Goal: Navigation & Orientation: Understand site structure

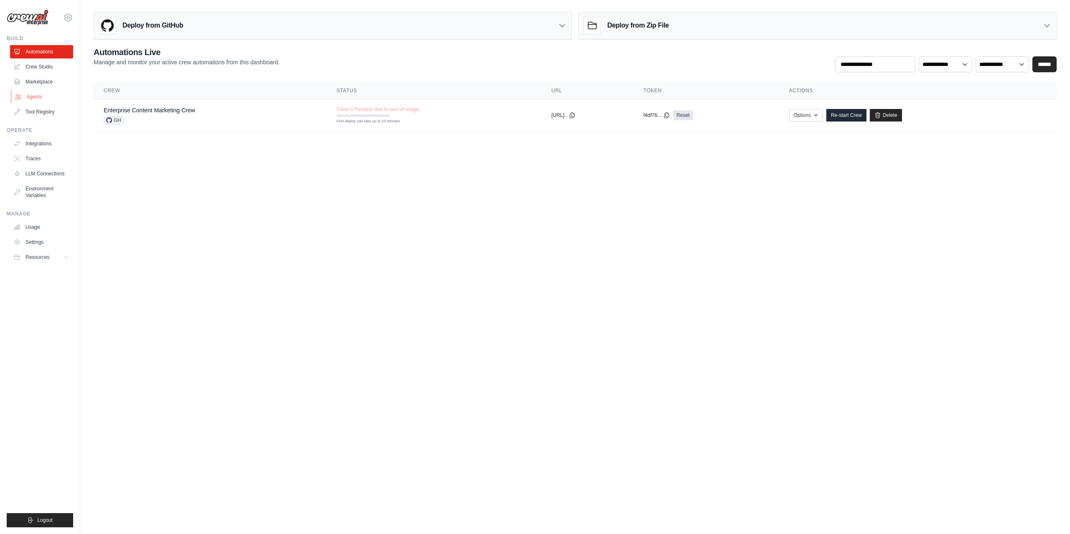
click at [43, 98] on link "Agents" at bounding box center [42, 96] width 63 height 13
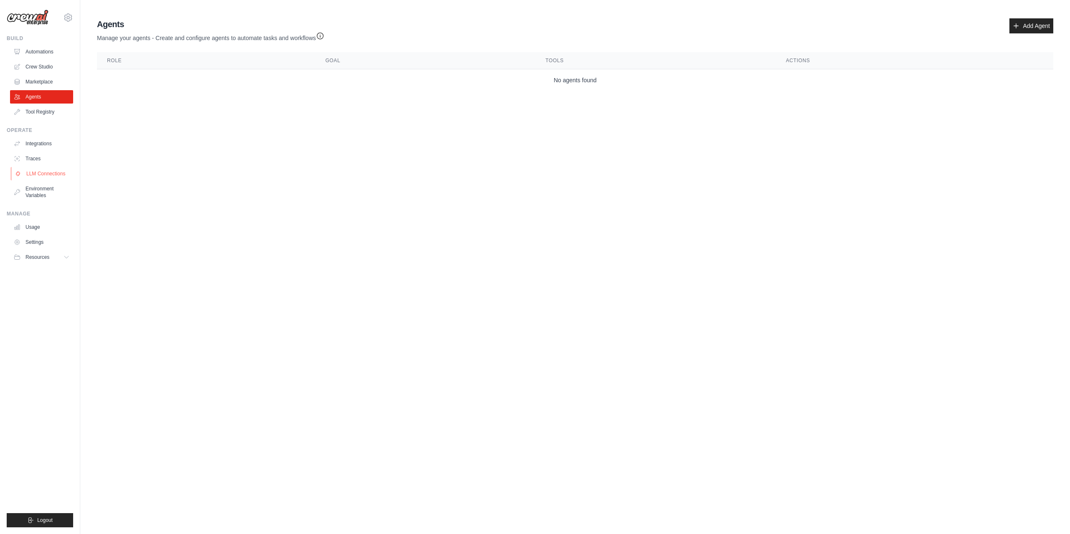
click at [45, 173] on link "LLM Connections" at bounding box center [42, 173] width 63 height 13
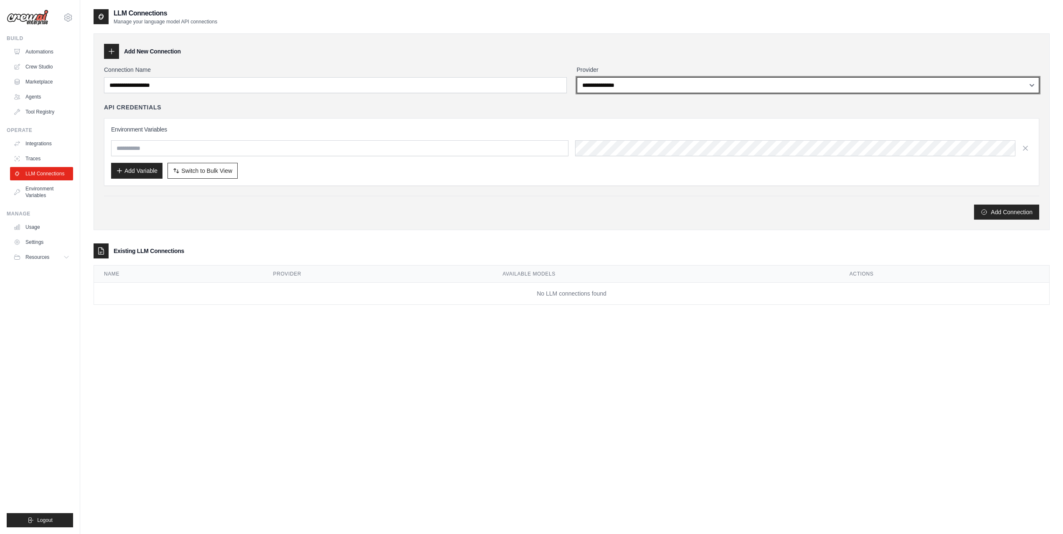
click at [635, 86] on select "**********" at bounding box center [808, 85] width 463 height 16
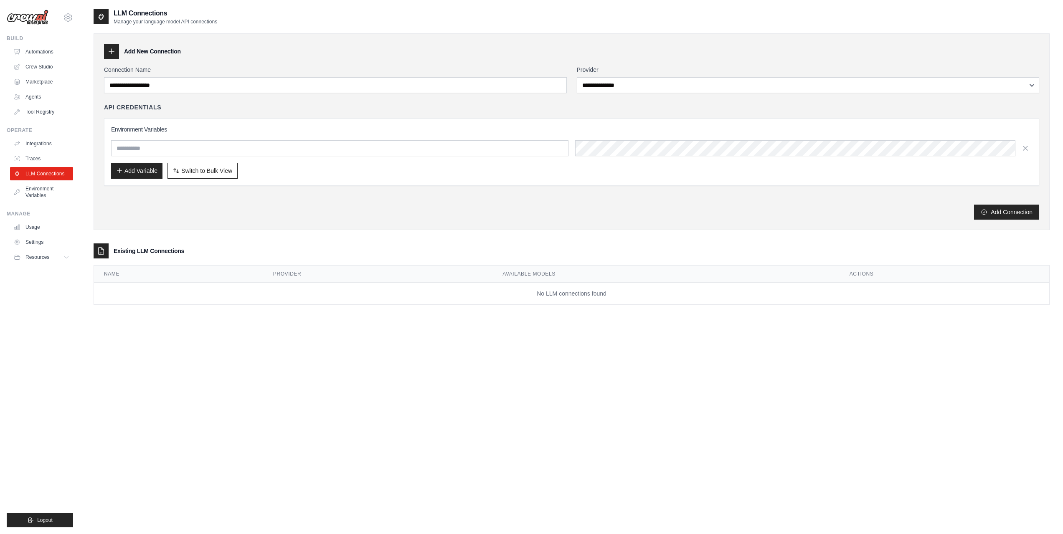
click at [401, 53] on div "Add New Connection" at bounding box center [571, 51] width 935 height 15
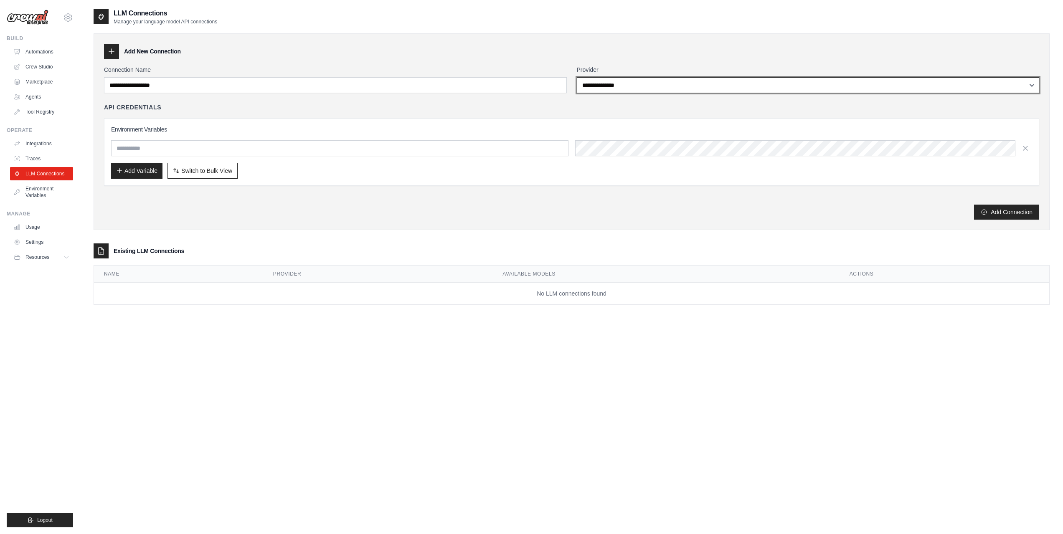
click at [592, 86] on select "**********" at bounding box center [808, 85] width 463 height 16
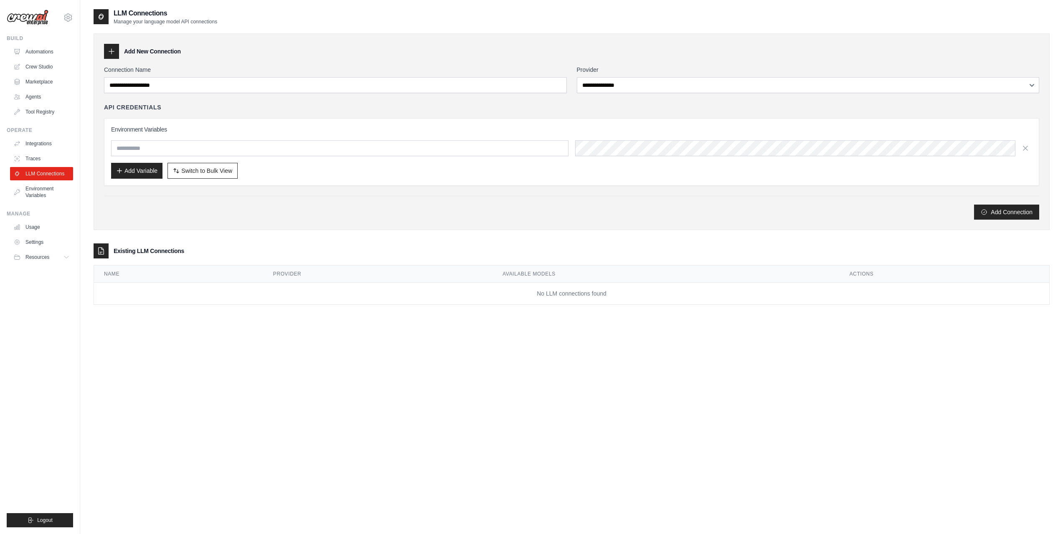
click at [483, 63] on div "**********" at bounding box center [572, 131] width 956 height 197
click at [33, 158] on link "Traces" at bounding box center [42, 158] width 63 height 13
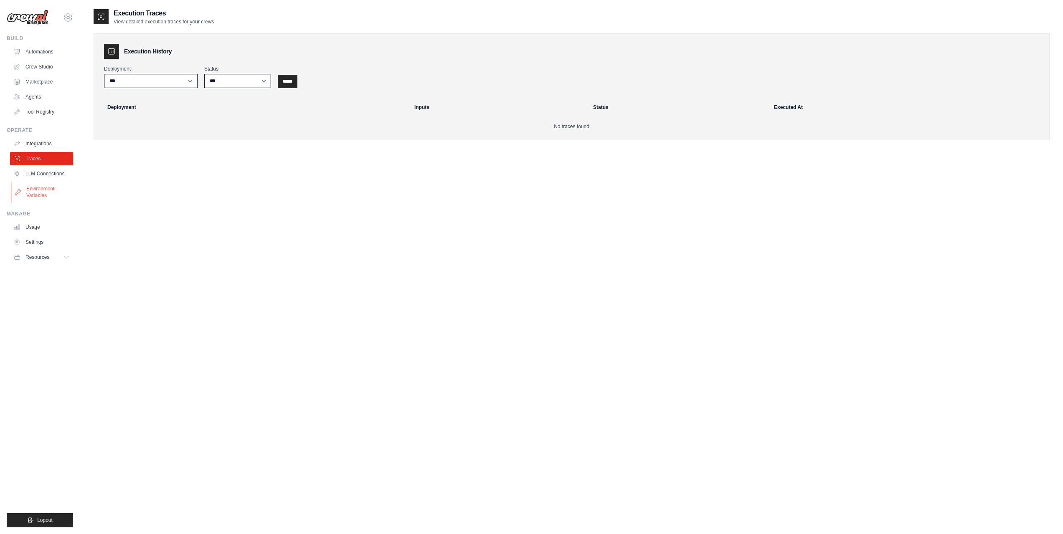
click at [45, 188] on link "Environment Variables" at bounding box center [42, 192] width 63 height 20
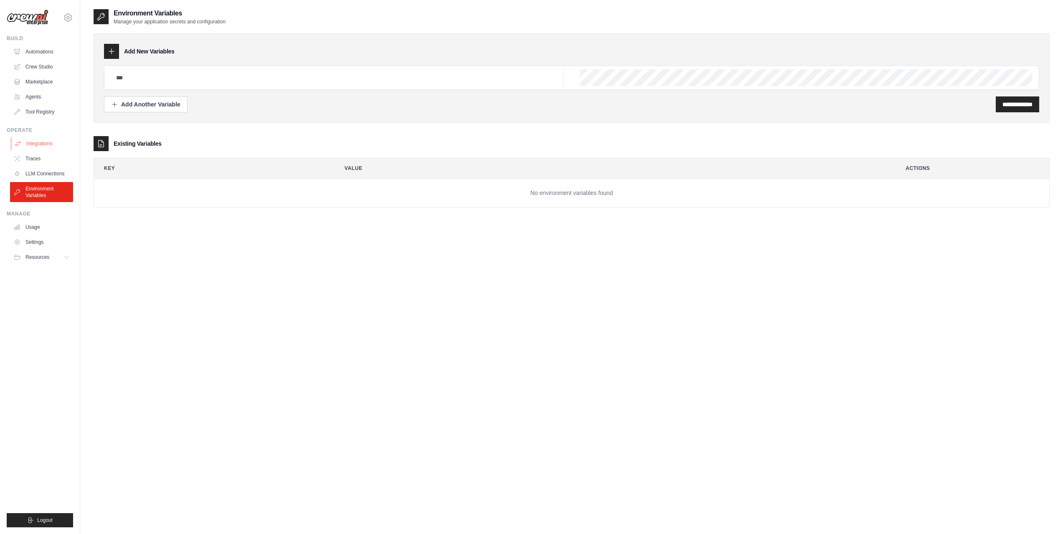
click at [52, 145] on link "Integrations" at bounding box center [42, 143] width 63 height 13
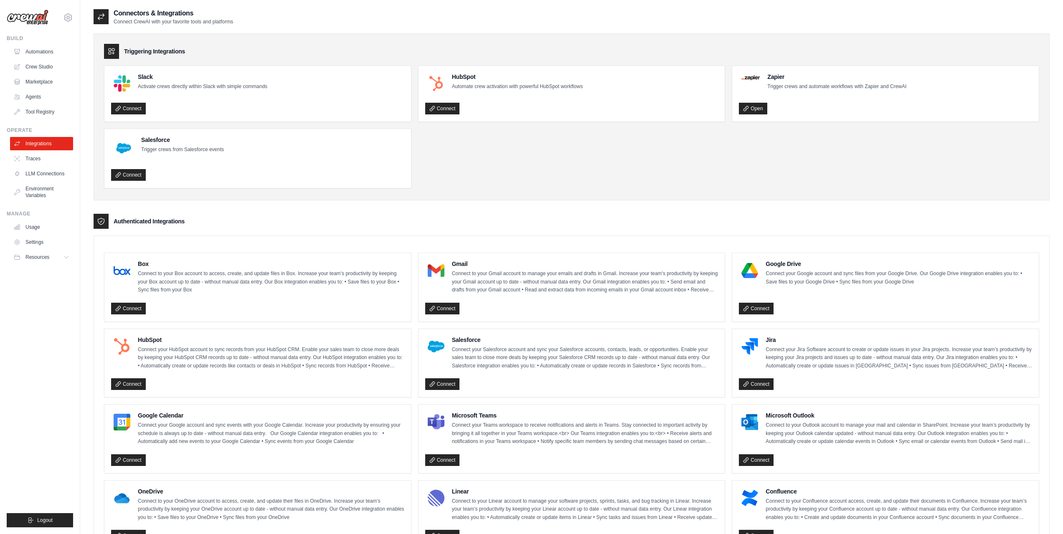
drag, startPoint x: 254, startPoint y: 202, endPoint x: 521, endPoint y: 215, distance: 266.5
click at [521, 215] on div "Authenticated Integrations" at bounding box center [572, 221] width 956 height 15
click at [60, 110] on link "Tool Registry" at bounding box center [42, 111] width 63 height 13
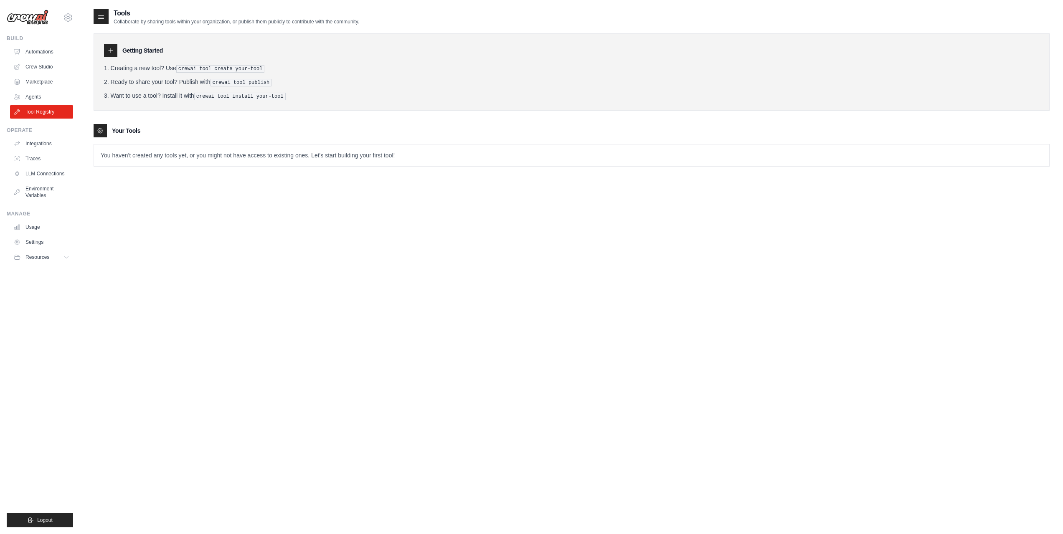
click at [109, 53] on icon at bounding box center [110, 50] width 7 height 7
click at [98, 15] on icon at bounding box center [101, 17] width 8 height 8
click at [101, 129] on icon at bounding box center [100, 130] width 7 height 7
drag, startPoint x: 147, startPoint y: 154, endPoint x: 196, endPoint y: 142, distance: 50.3
click at [160, 156] on p "You haven't created any tools yet, or you might not have access to existing one…" at bounding box center [571, 156] width 955 height 22
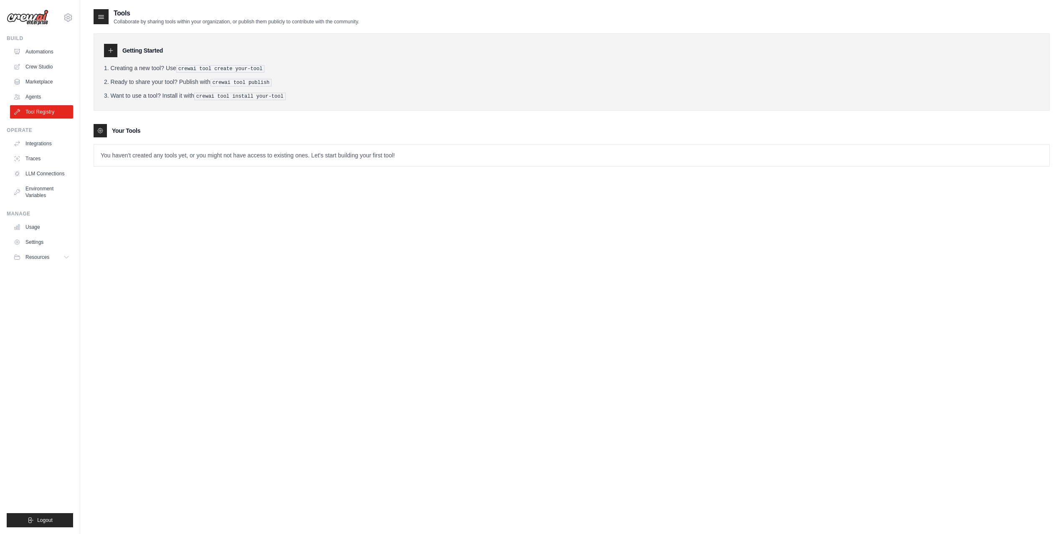
click at [771, 135] on div "Your Tools" at bounding box center [572, 130] width 956 height 13
click at [29, 97] on link "Agents" at bounding box center [42, 96] width 63 height 13
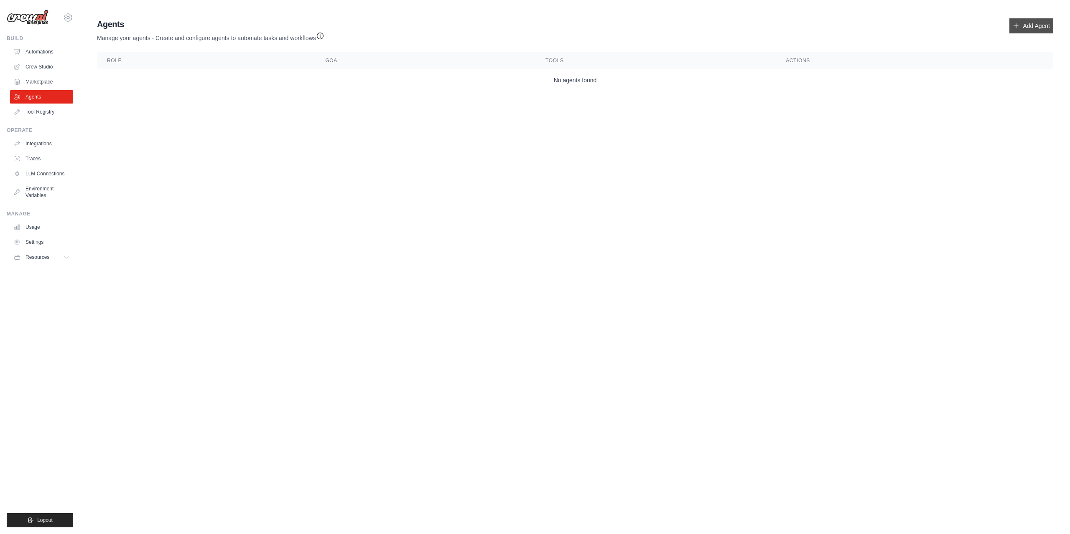
click at [1021, 25] on link "Add Agent" at bounding box center [1031, 25] width 44 height 15
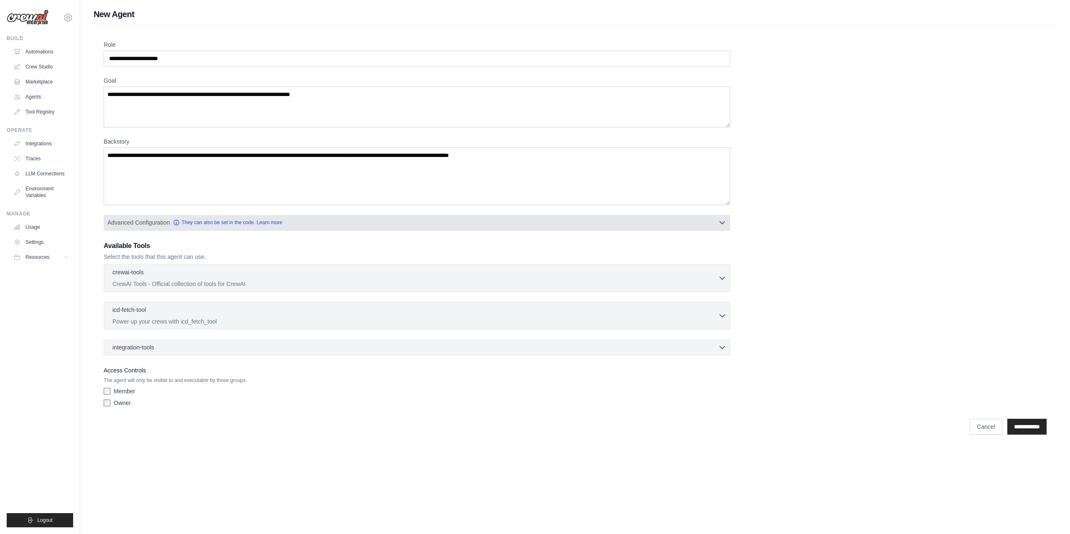
click at [140, 224] on span "Advanced Configuration" at bounding box center [138, 222] width 62 height 8
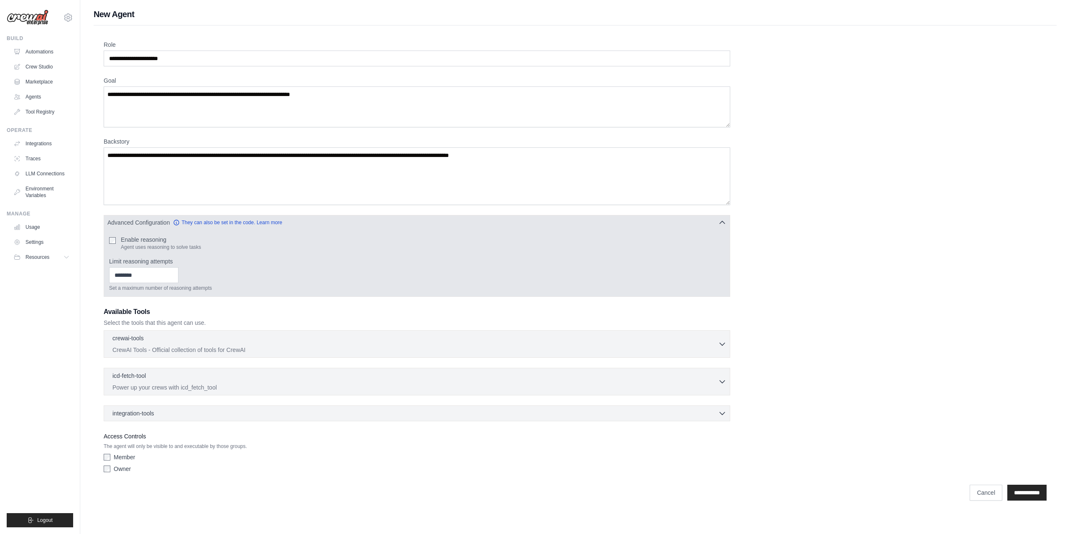
click at [140, 224] on span "Advanced Configuration" at bounding box center [138, 222] width 62 height 8
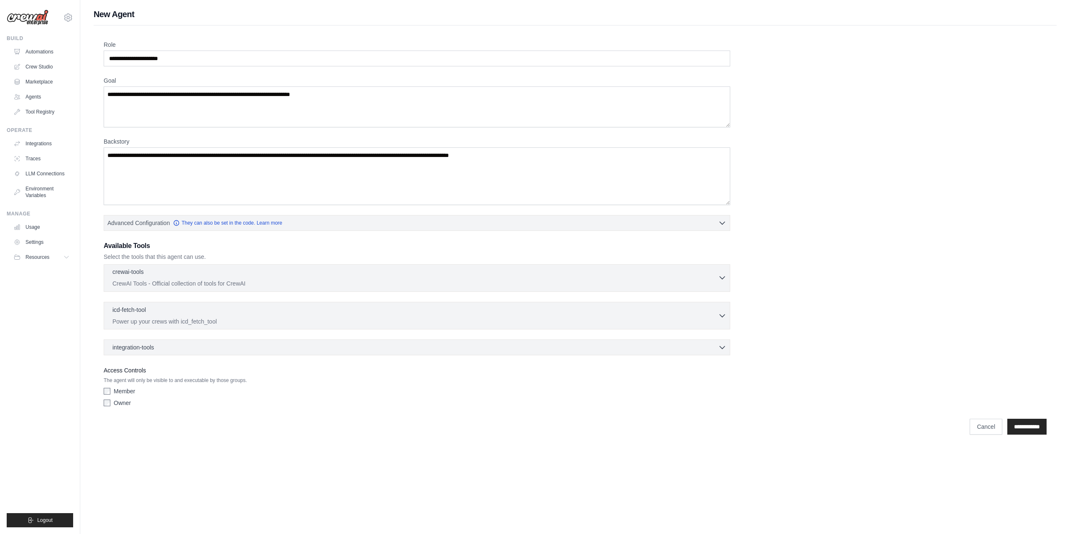
click at [135, 282] on p "CrewAI Tools - Official collection of tools for CrewAI" at bounding box center [414, 283] width 605 height 8
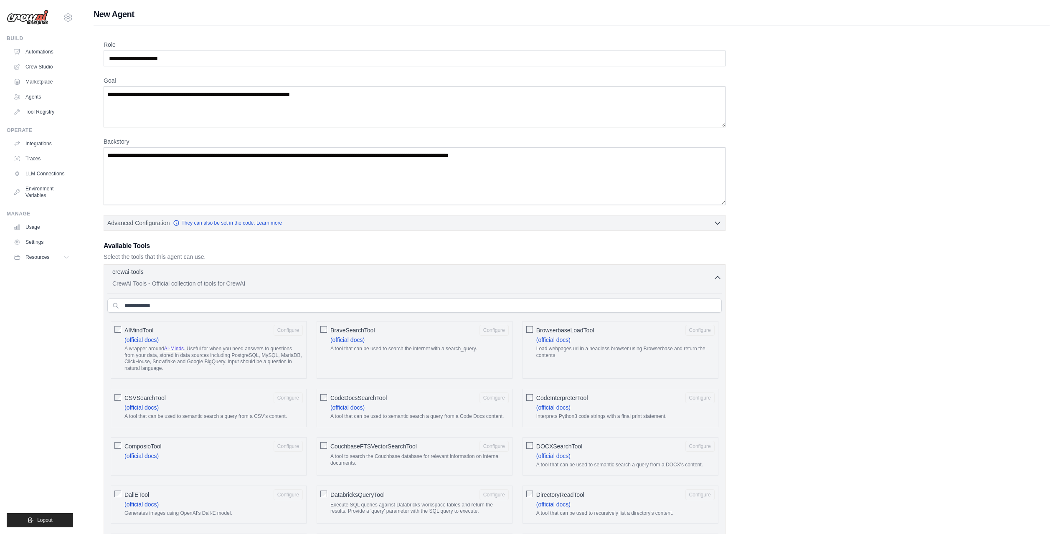
click at [139, 280] on p "CrewAI Tools - Official collection of tools for CrewAI" at bounding box center [412, 283] width 601 height 8
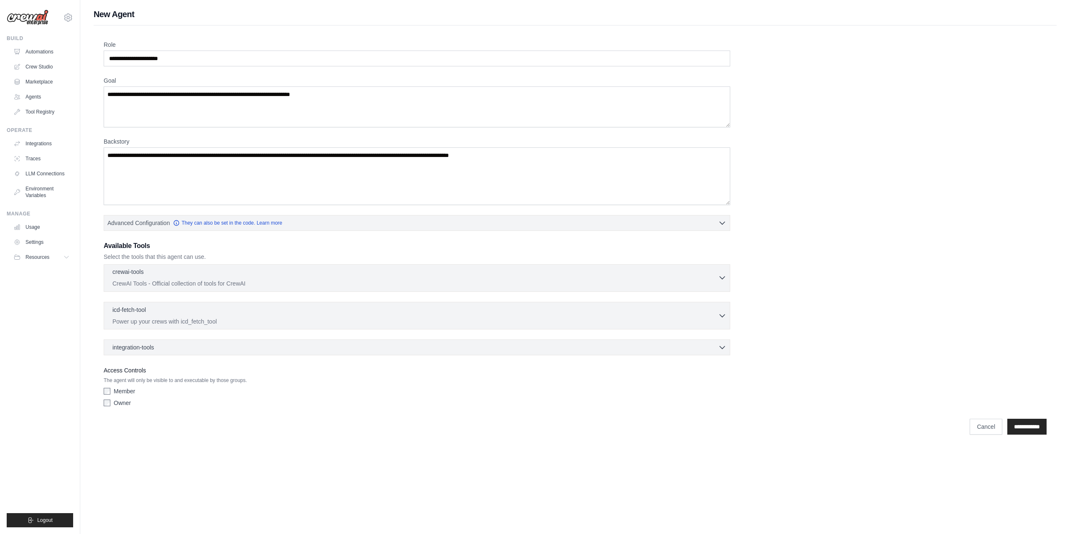
click at [157, 281] on p "CrewAI Tools - Official collection of tools for CrewAI" at bounding box center [414, 283] width 605 height 8
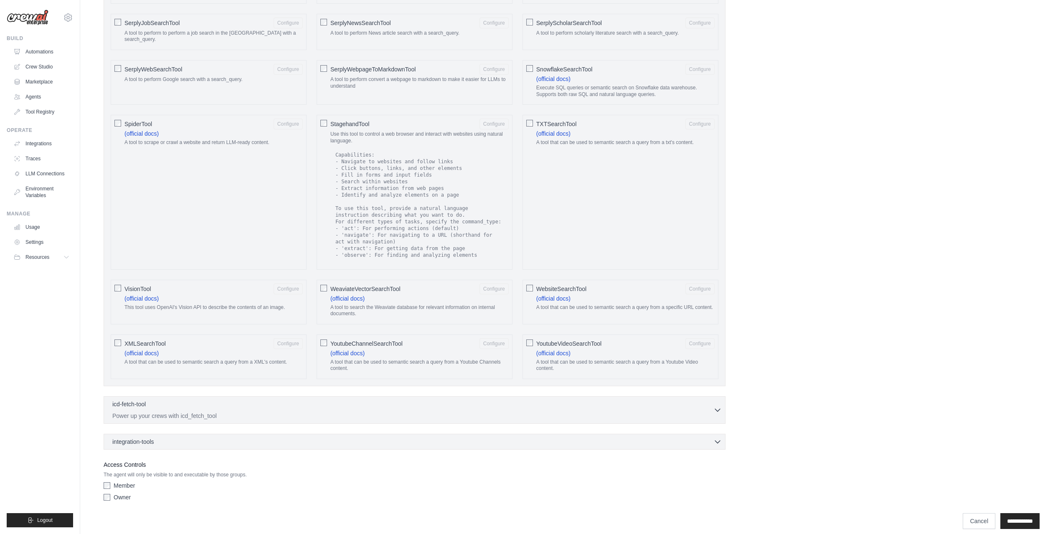
scroll to position [1165, 0]
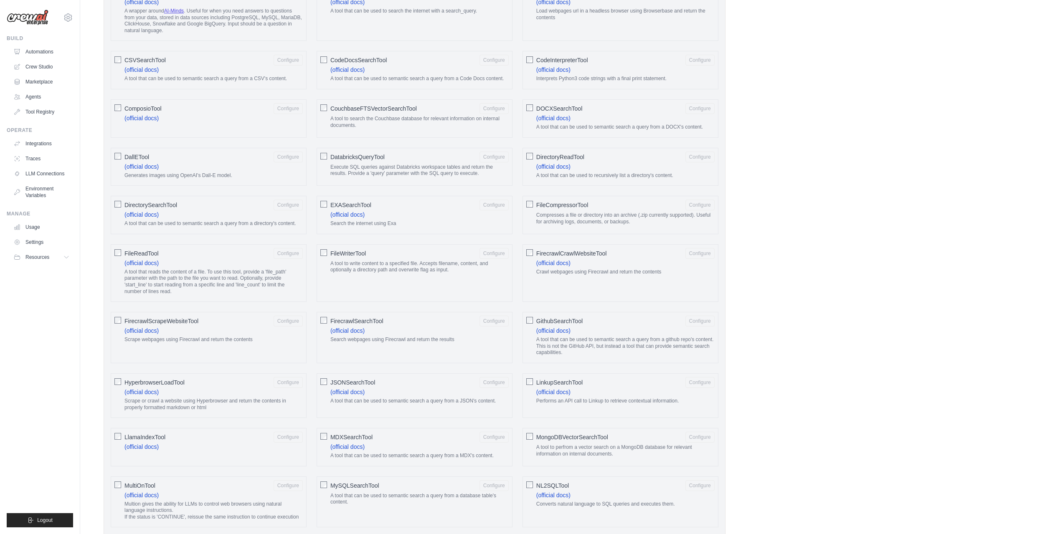
drag, startPoint x: 762, startPoint y: 361, endPoint x: 563, endPoint y: 203, distance: 253.4
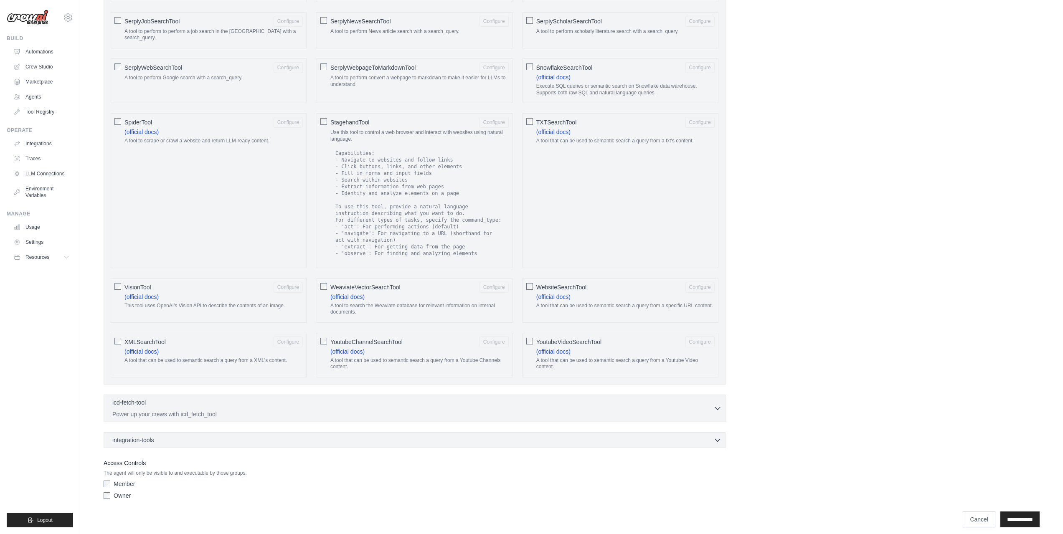
drag, startPoint x: 748, startPoint y: 347, endPoint x: 769, endPoint y: 457, distance: 112.3
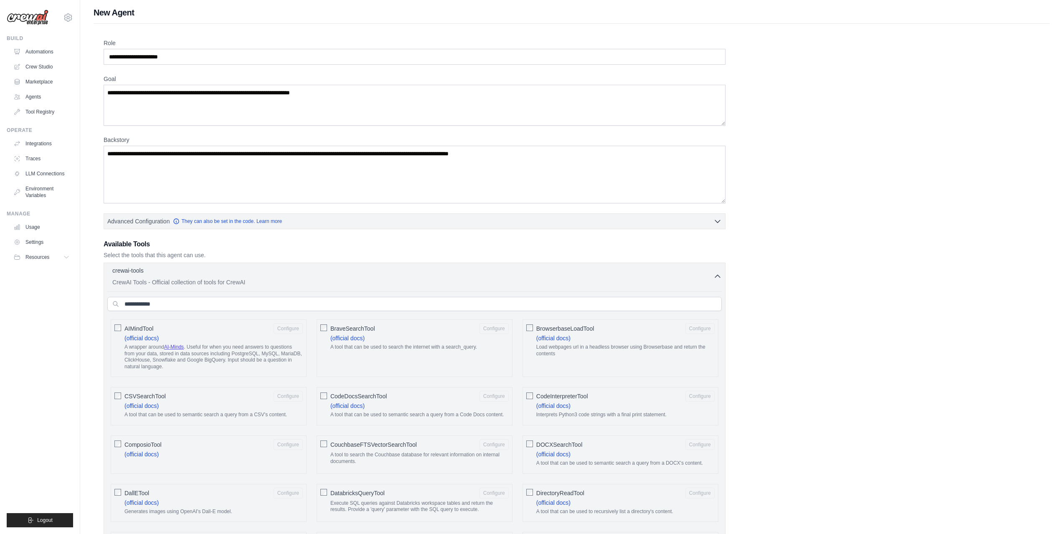
scroll to position [0, 0]
drag, startPoint x: 866, startPoint y: 292, endPoint x: 516, endPoint y: 28, distance: 438.0
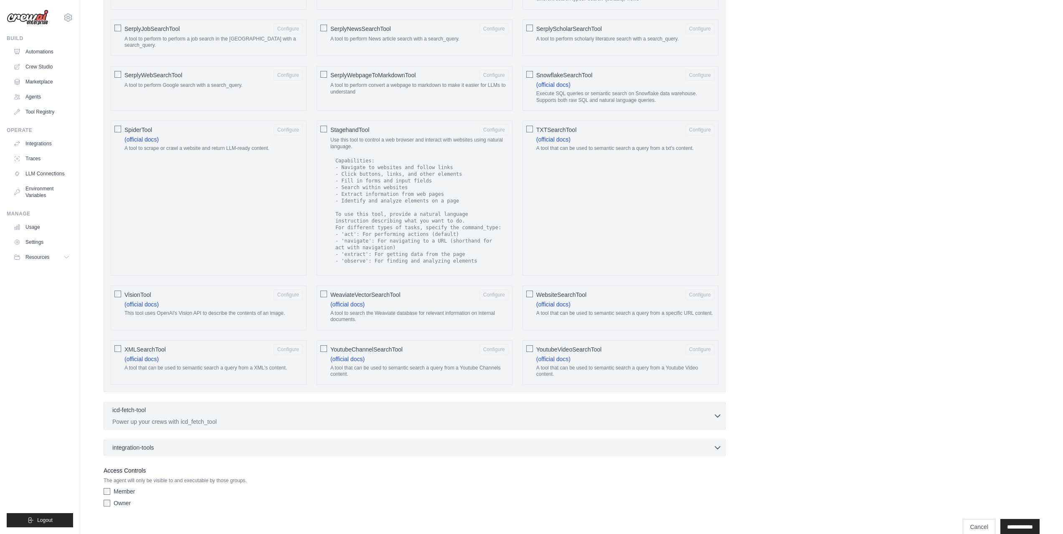
scroll to position [1165, 0]
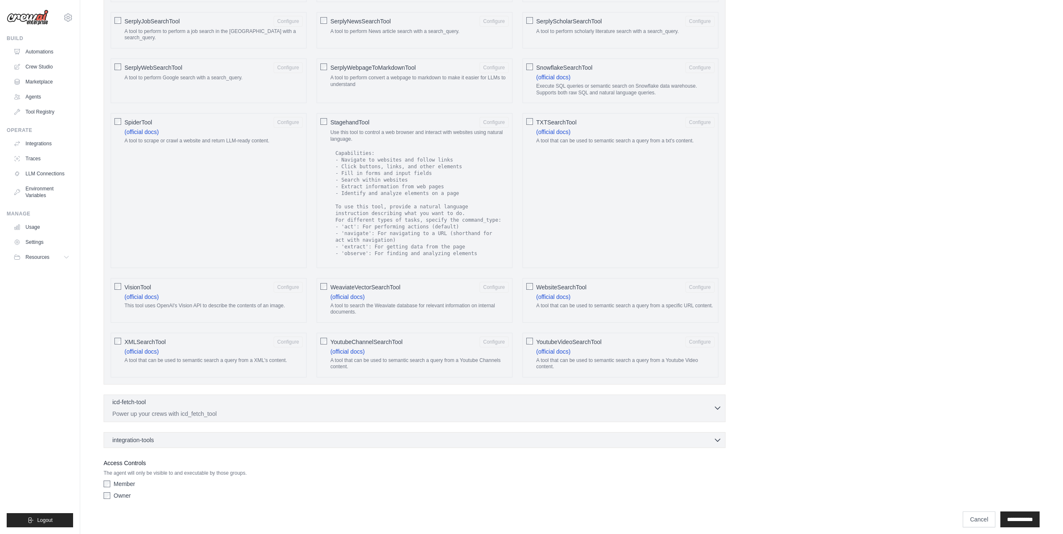
click at [358, 398] on div "icd-fetch-tool 0 selected" at bounding box center [412, 403] width 601 height 10
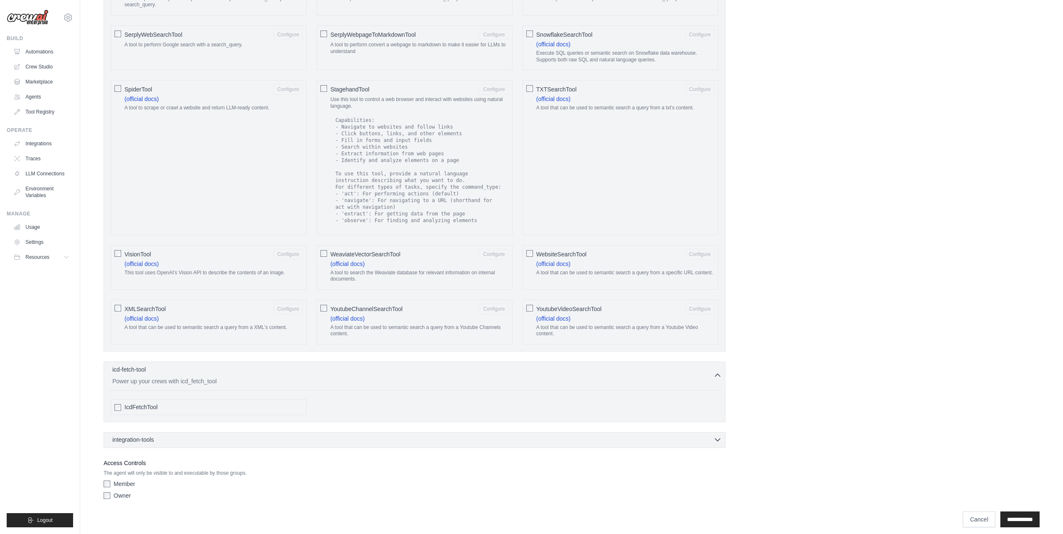
click at [189, 436] on div "integration-tools 0 selected" at bounding box center [417, 440] width 610 height 8
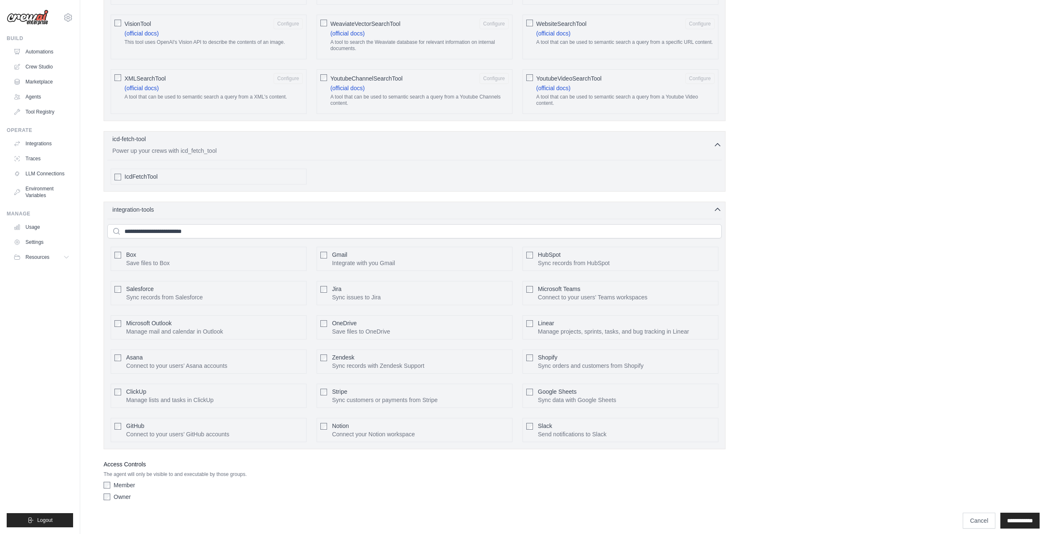
scroll to position [1430, 0]
click at [51, 69] on link "Crew Studio" at bounding box center [42, 66] width 63 height 13
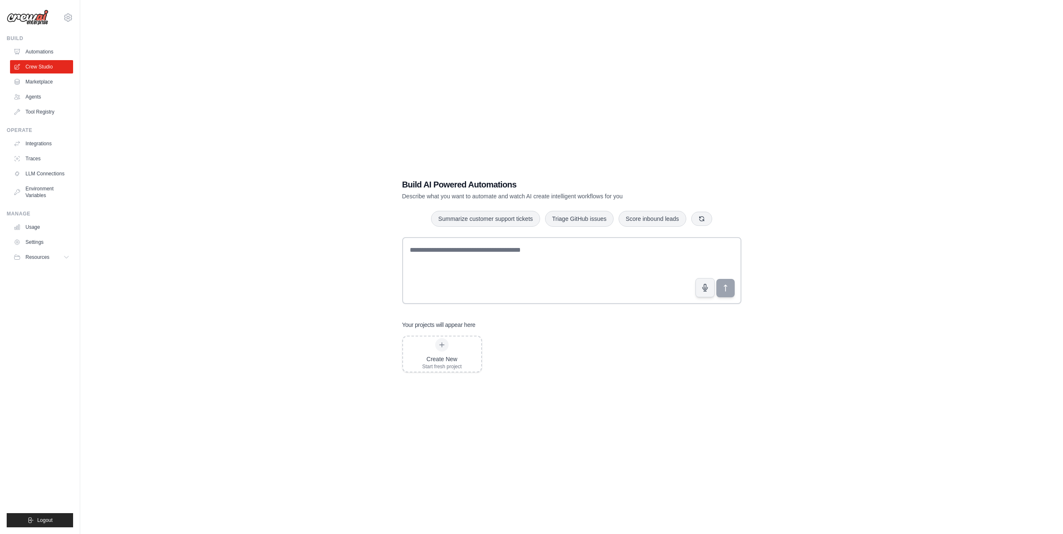
click at [38, 82] on link "Marketplace" at bounding box center [41, 81] width 63 height 13
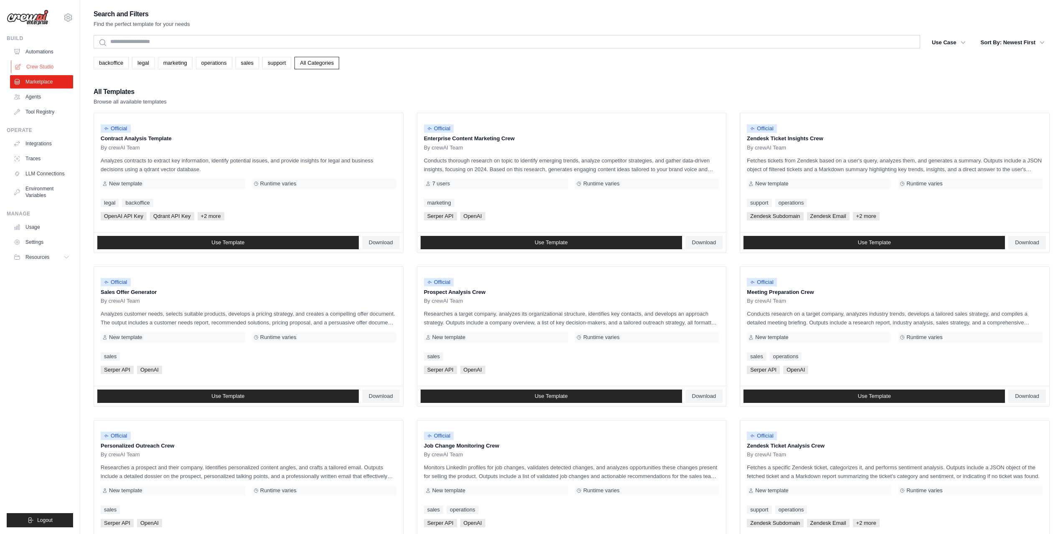
click at [39, 71] on link "Crew Studio" at bounding box center [42, 66] width 63 height 13
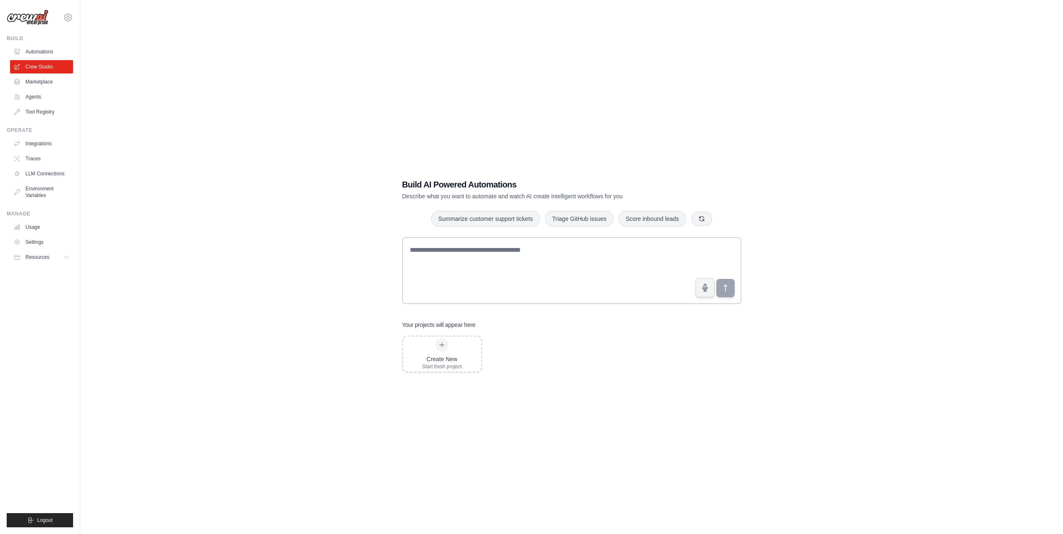
click at [36, 52] on link "Automations" at bounding box center [41, 51] width 63 height 13
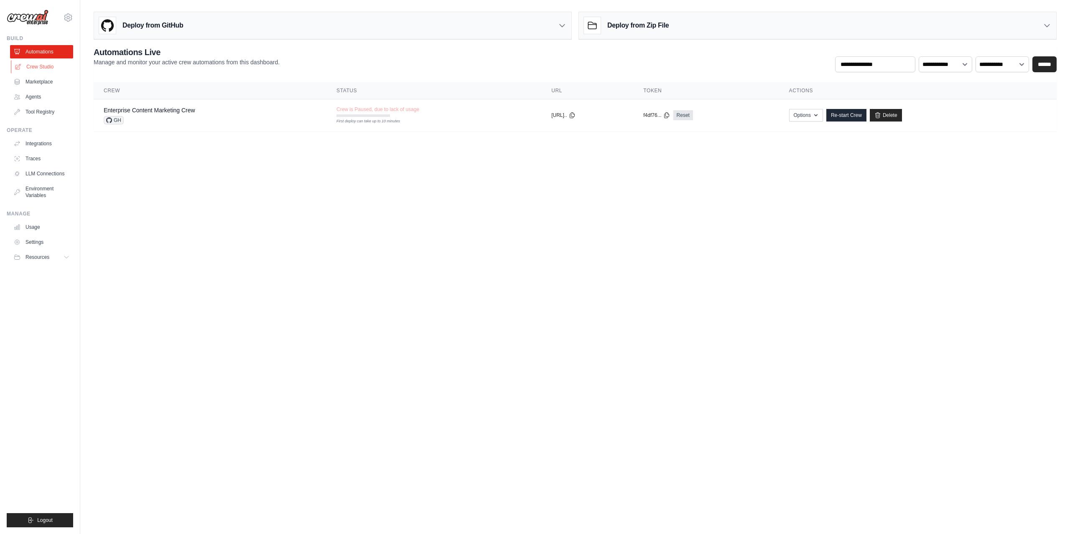
click at [32, 62] on link "Crew Studio" at bounding box center [42, 66] width 63 height 13
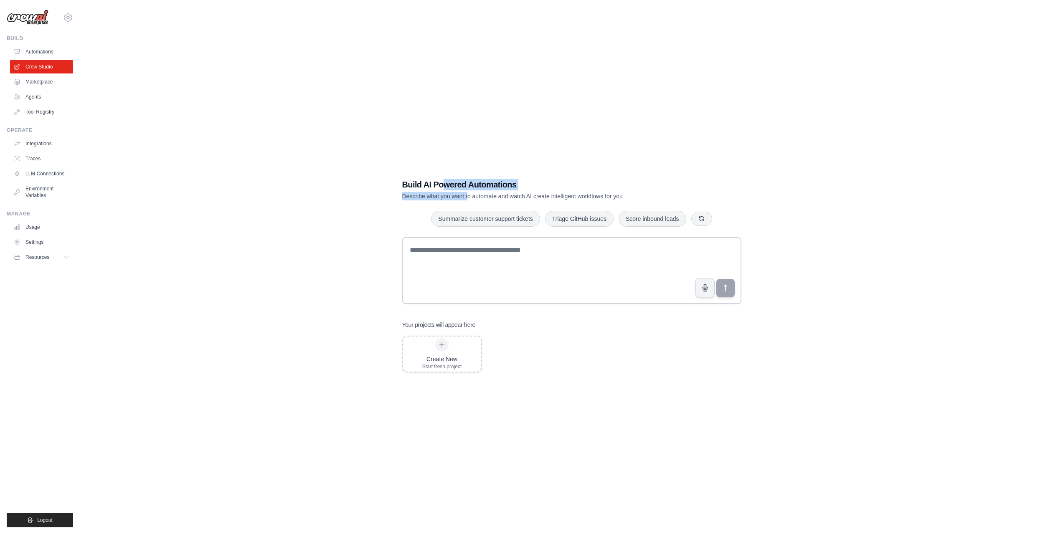
drag, startPoint x: 462, startPoint y: 189, endPoint x: 475, endPoint y: 195, distance: 13.8
click at [471, 194] on div "Build AI Powered Automations Describe what you want to automate and watch AI cr…" at bounding box center [542, 190] width 281 height 22
click at [475, 195] on p "Describe what you want to automate and watch AI create intelligent workflows fo…" at bounding box center [542, 196] width 281 height 8
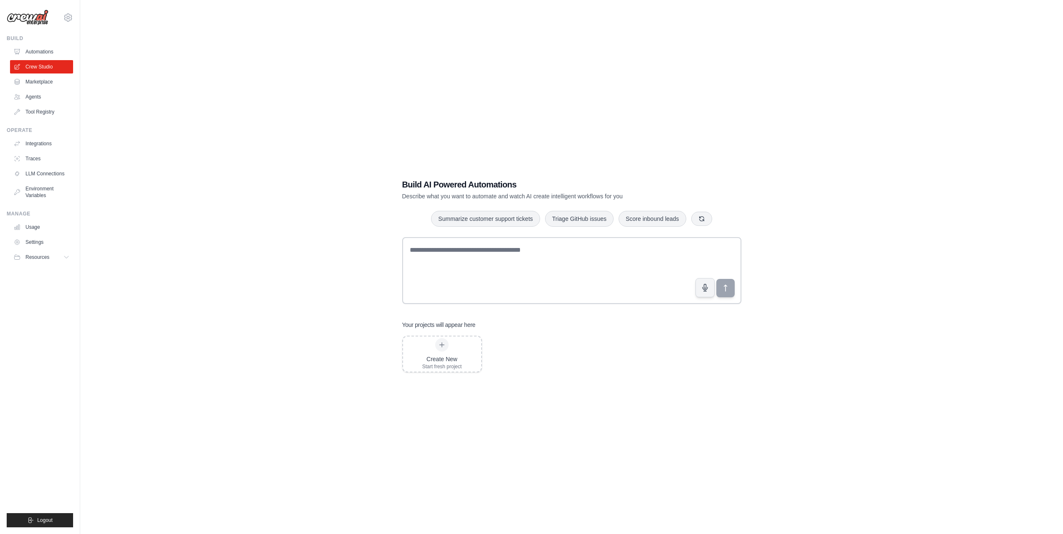
click at [480, 185] on h1 "Build AI Powered Automations" at bounding box center [542, 185] width 281 height 12
click at [499, 162] on div "Build AI Powered Automations Describe what you want to automate and watch AI cr…" at bounding box center [572, 275] width 956 height 534
click at [49, 48] on link "Automations" at bounding box center [42, 51] width 63 height 13
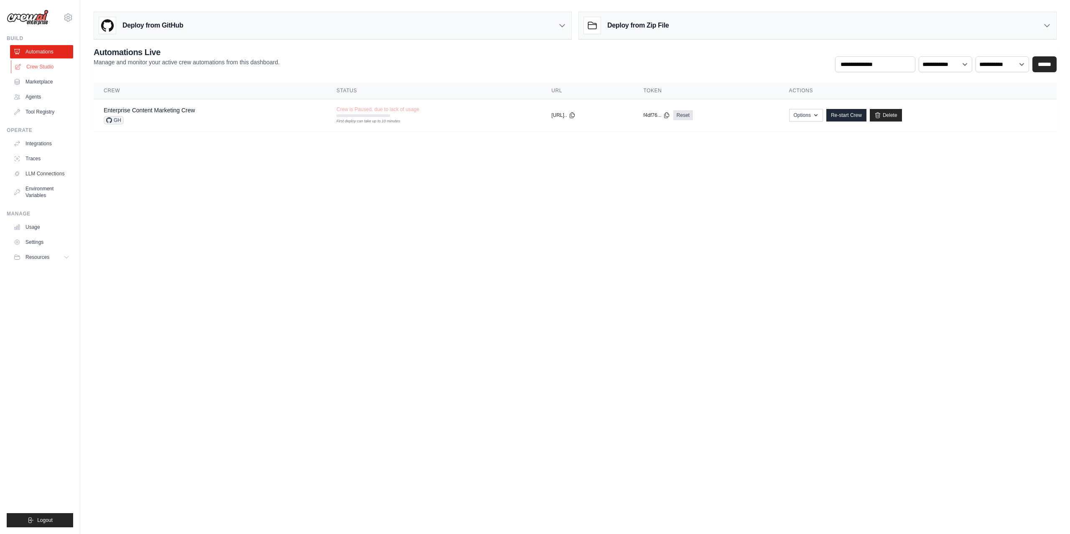
click at [54, 66] on link "Crew Studio" at bounding box center [42, 66] width 63 height 13
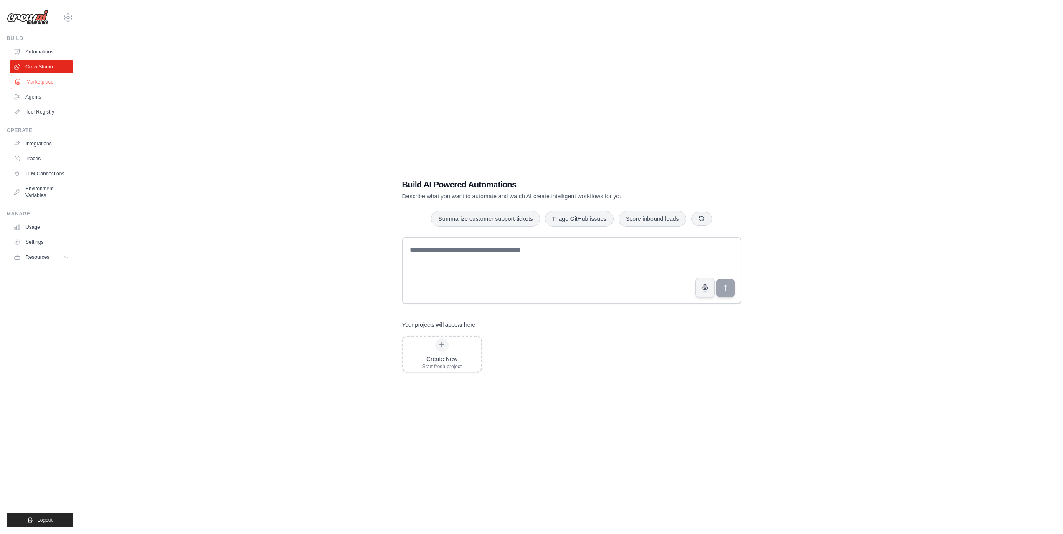
click at [46, 83] on link "Marketplace" at bounding box center [42, 81] width 63 height 13
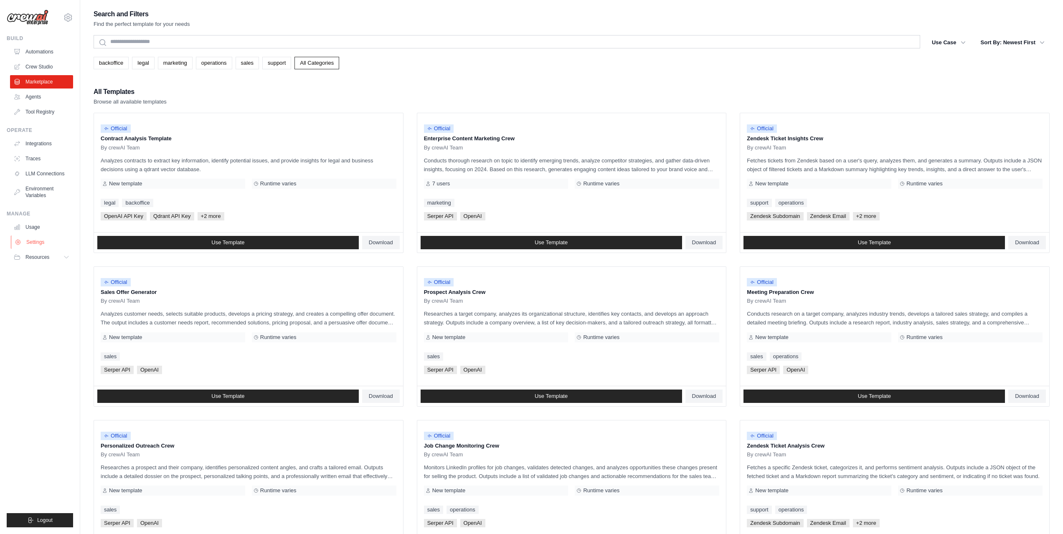
click at [40, 240] on link "Settings" at bounding box center [42, 242] width 63 height 13
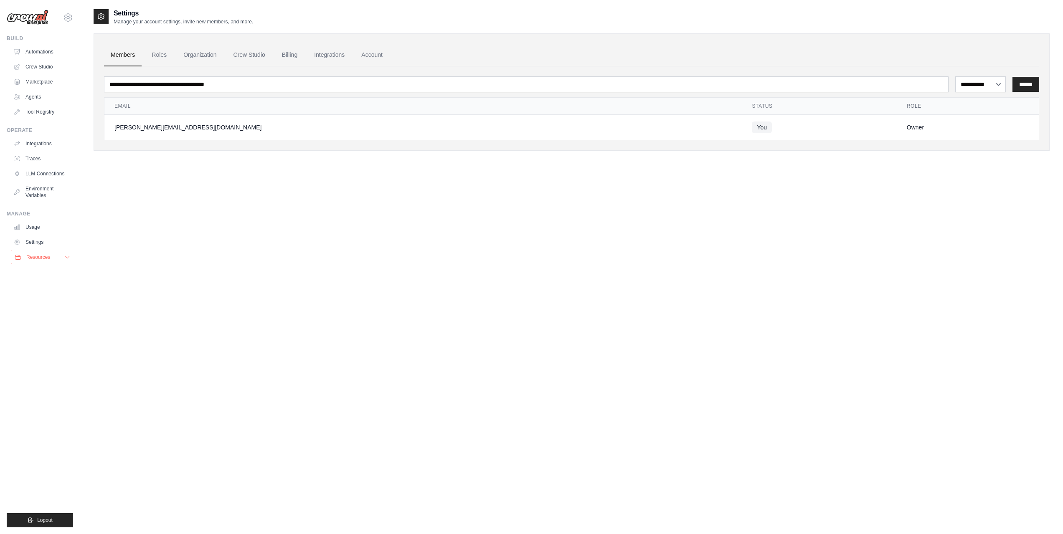
click at [69, 260] on icon at bounding box center [67, 257] width 7 height 7
click at [50, 191] on link "Environment Variables" at bounding box center [42, 192] width 63 height 20
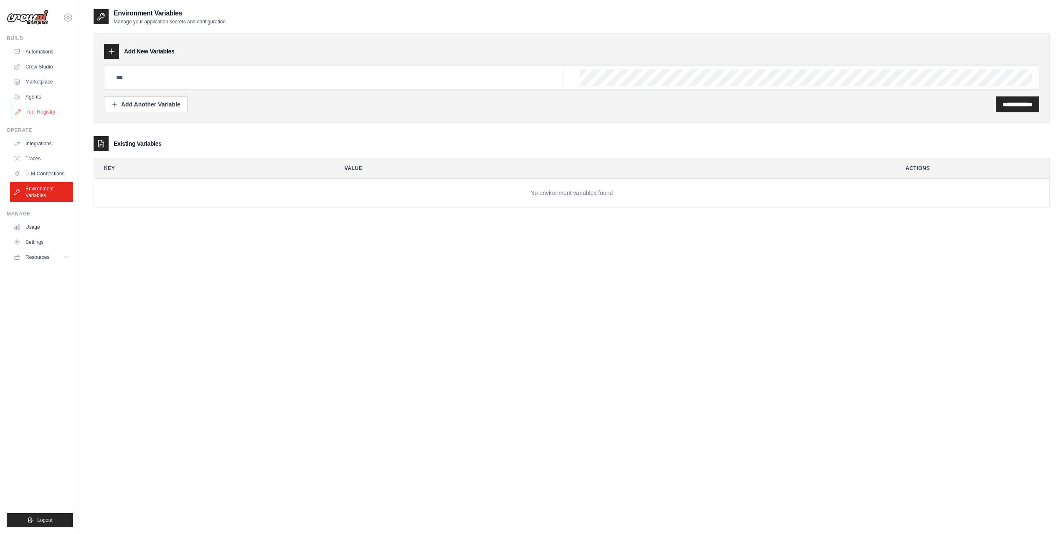
click at [56, 109] on link "Tool Registry" at bounding box center [42, 111] width 63 height 13
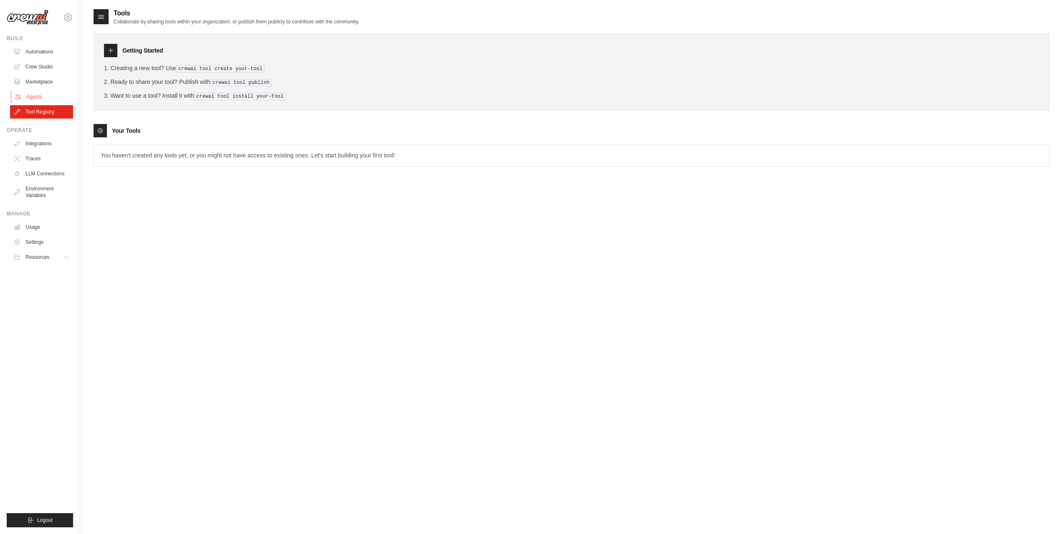
click at [53, 99] on link "Agents" at bounding box center [42, 96] width 63 height 13
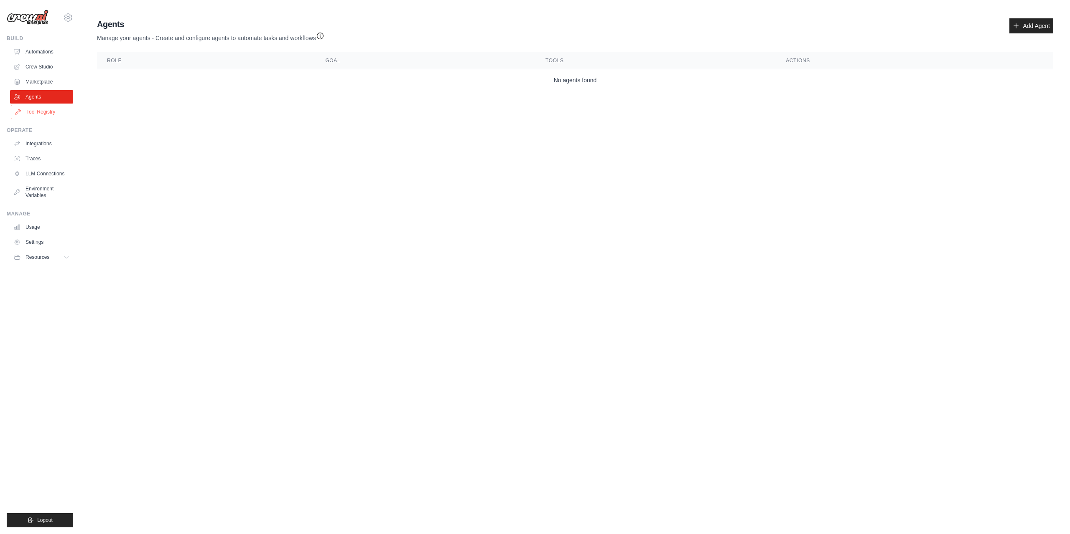
click at [50, 112] on link "Tool Registry" at bounding box center [42, 111] width 63 height 13
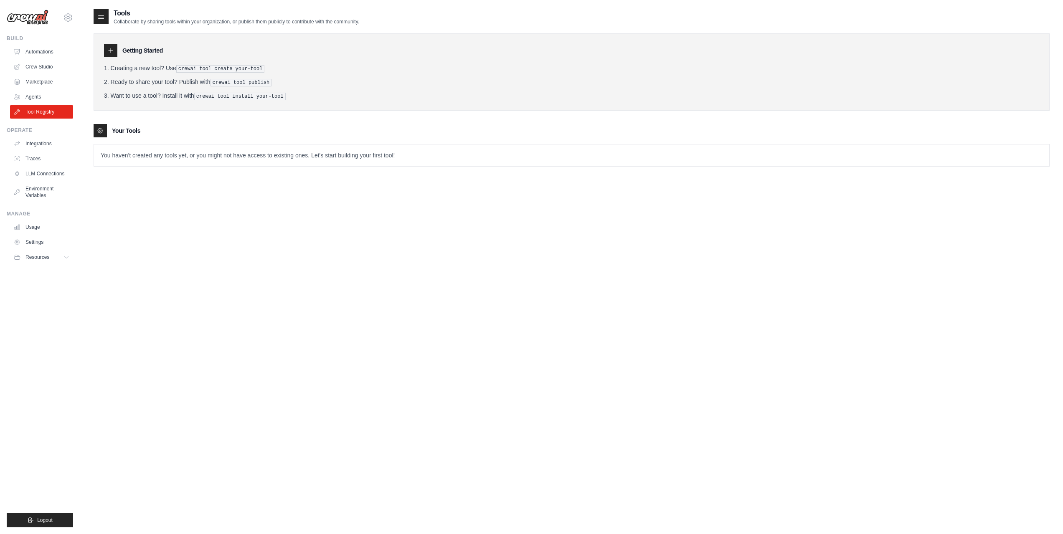
drag, startPoint x: 211, startPoint y: 83, endPoint x: 213, endPoint y: 79, distance: 4.9
drag, startPoint x: 213, startPoint y: 79, endPoint x: 219, endPoint y: 66, distance: 13.8
click at [219, 64] on li "Creating a new tool? Use crewai tool create your-tool" at bounding box center [571, 68] width 935 height 9
click at [51, 94] on link "Agents" at bounding box center [42, 96] width 63 height 13
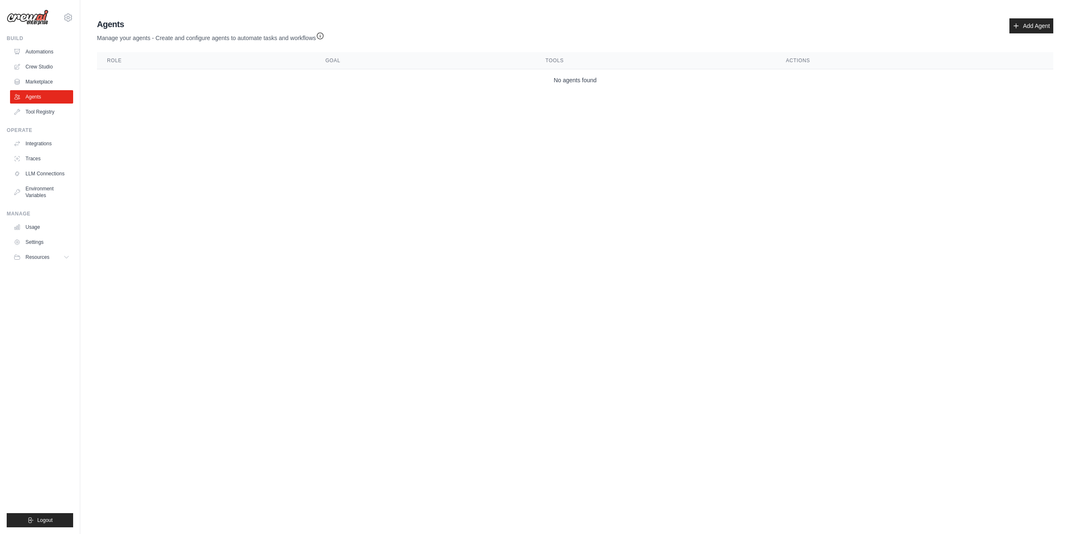
drag, startPoint x: 337, startPoint y: 74, endPoint x: 162, endPoint y: 68, distance: 174.7
click at [244, 47] on div "Agents Manage your agents - Create and configure agents to automate tasks and w…" at bounding box center [575, 54] width 963 height 79
click at [44, 76] on link "Marketplace" at bounding box center [42, 81] width 63 height 13
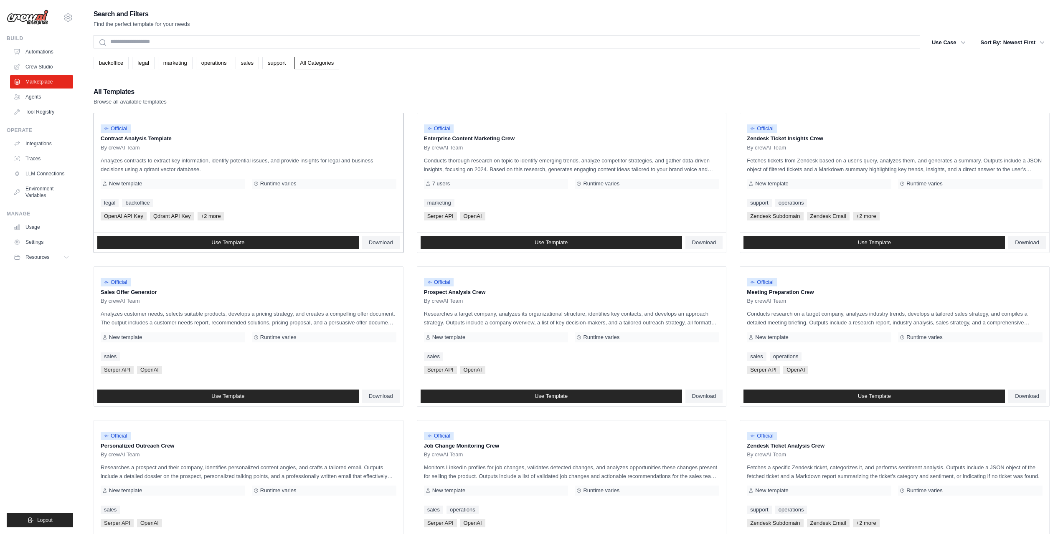
drag, startPoint x: 180, startPoint y: 164, endPoint x: 201, endPoint y: 166, distance: 21.8
click at [201, 166] on p "Analyzes contracts to extract key information, identify potential issues, and p…" at bounding box center [249, 165] width 296 height 18
click at [203, 163] on p "Analyzes contracts to extract key information, identify potential issues, and p…" at bounding box center [249, 165] width 296 height 18
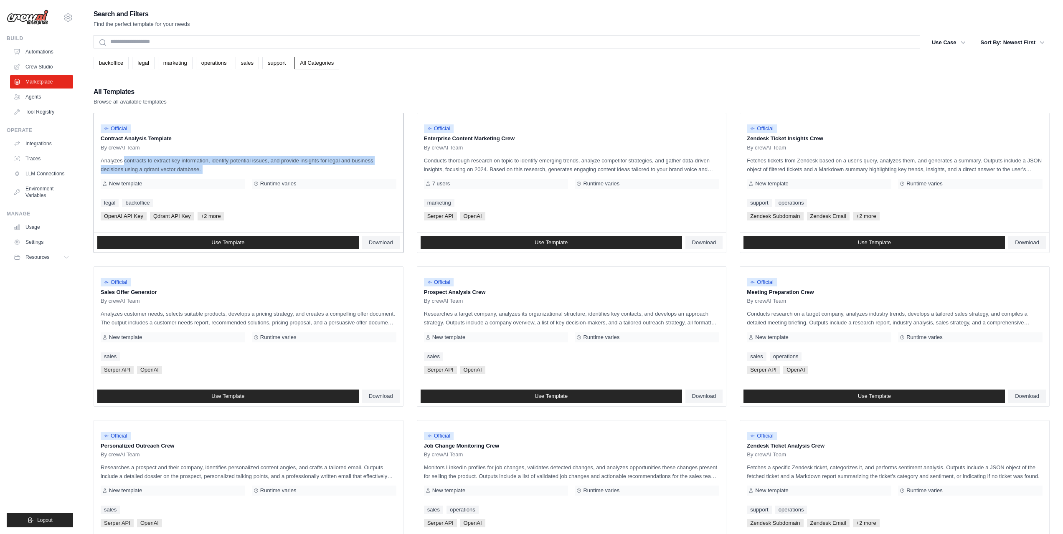
click at [203, 163] on p "Analyzes contracts to extract key information, identify potential issues, and p…" at bounding box center [249, 165] width 296 height 18
click at [212, 166] on p "Analyzes contracts to extract key information, identify potential issues, and p…" at bounding box center [249, 165] width 296 height 18
drag, startPoint x: 178, startPoint y: 161, endPoint x: 188, endPoint y: 170, distance: 12.4
click at [178, 171] on p "Analyzes contracts to extract key information, identify potential issues, and p…" at bounding box center [249, 165] width 296 height 18
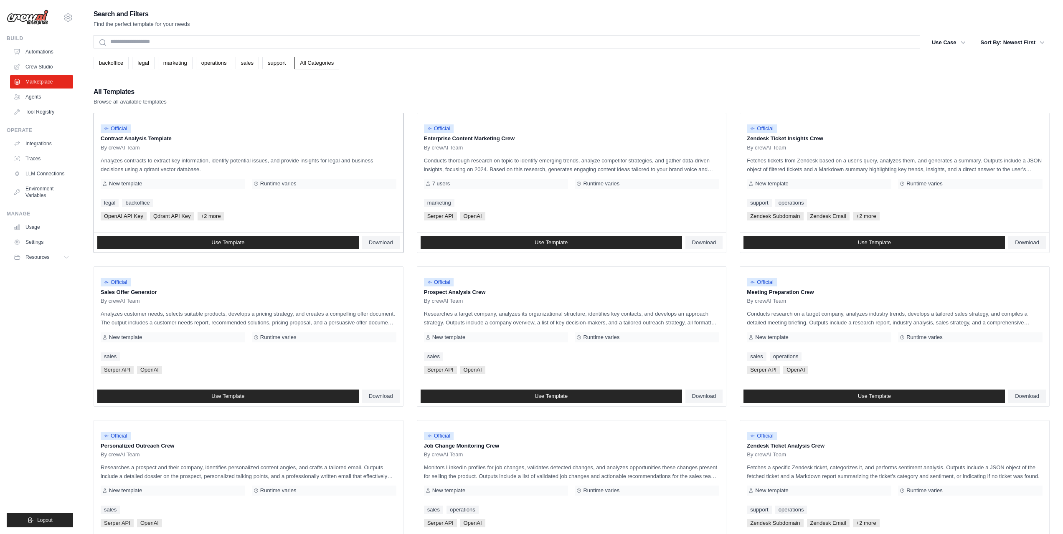
click at [190, 167] on p "Analyzes contracts to extract key information, identify potential issues, and p…" at bounding box center [249, 165] width 296 height 18
click at [198, 163] on p "Analyzes contracts to extract key information, identify potential issues, and p…" at bounding box center [249, 165] width 296 height 18
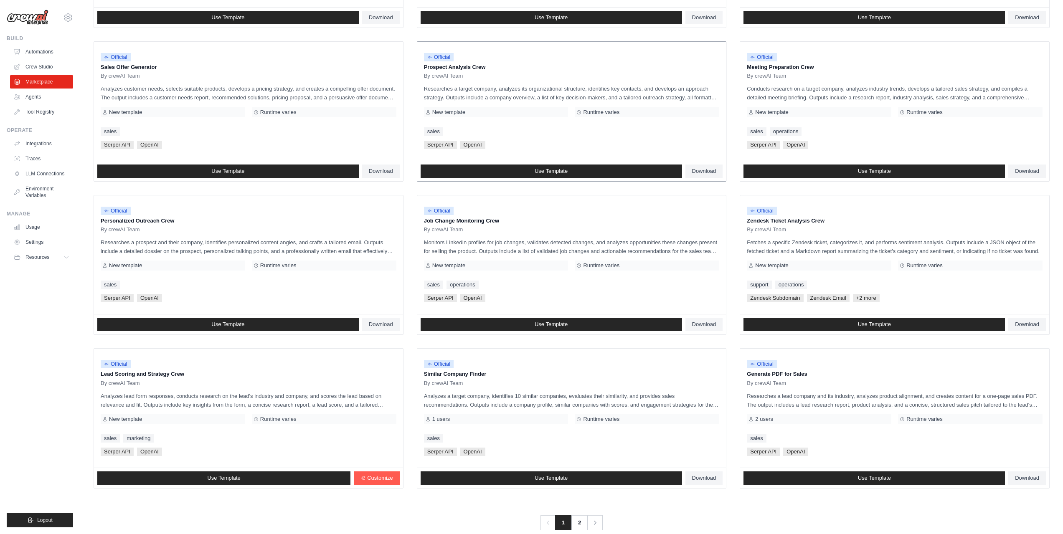
scroll to position [240, 0]
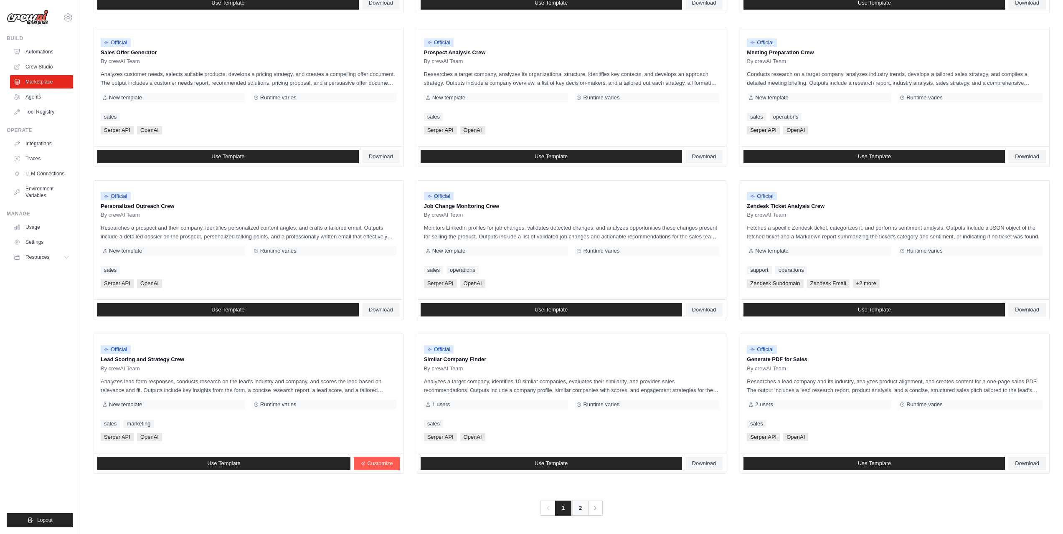
click at [582, 506] on link "2" at bounding box center [580, 508] width 17 height 15
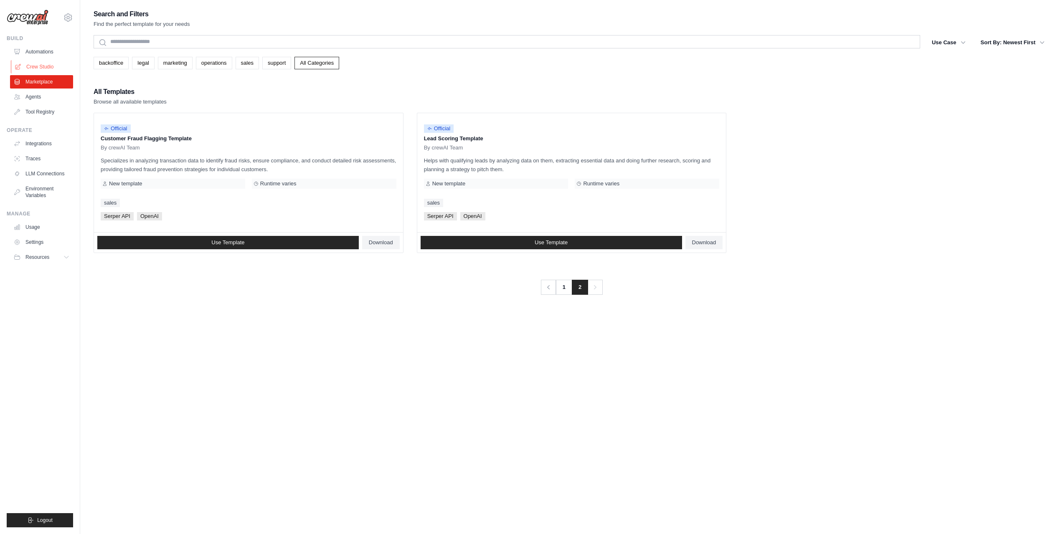
click at [45, 65] on link "Crew Studio" at bounding box center [42, 66] width 63 height 13
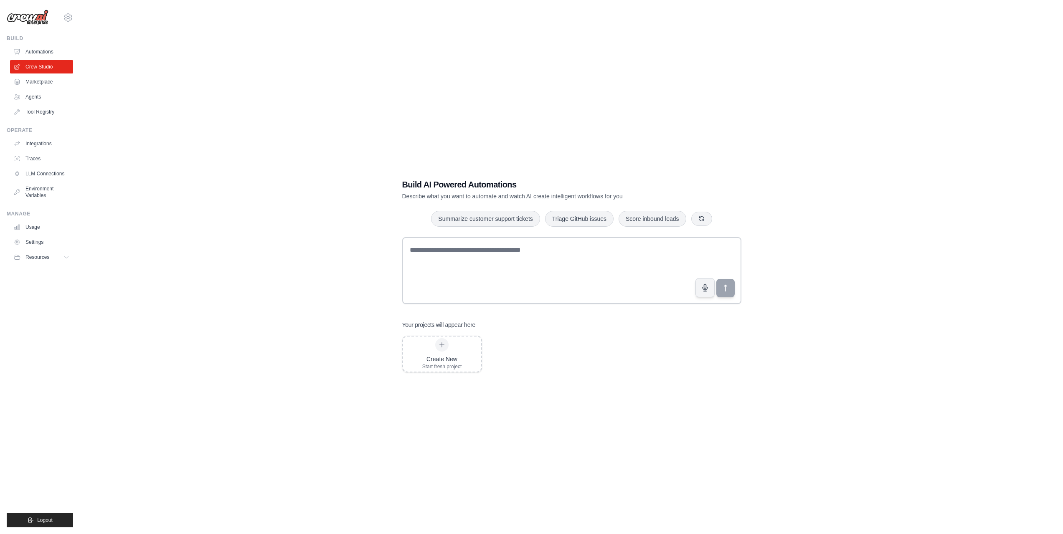
click at [40, 51] on link "Automations" at bounding box center [41, 51] width 63 height 13
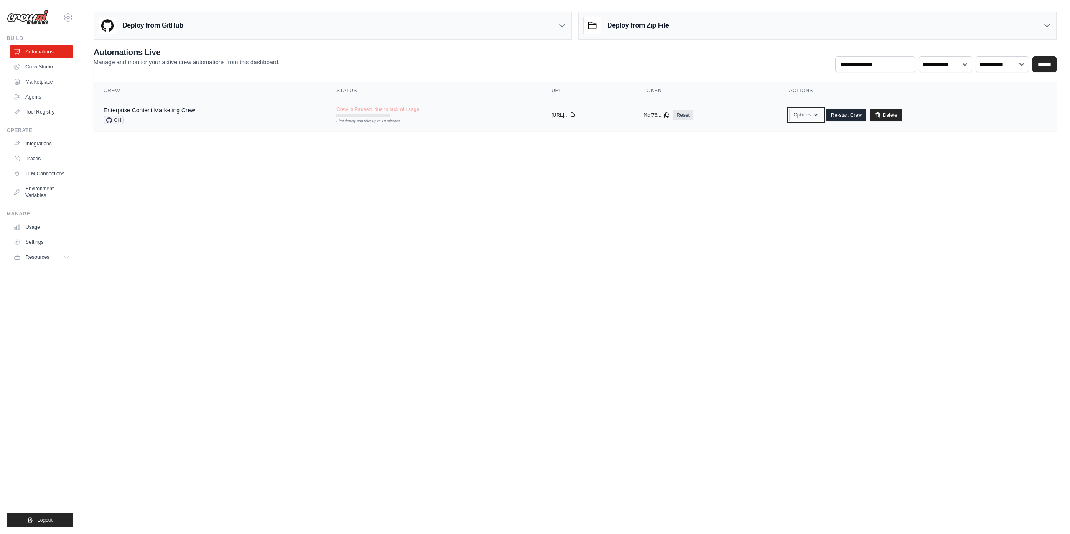
click at [823, 116] on button "Options" at bounding box center [806, 115] width 34 height 13
drag, startPoint x: 334, startPoint y: 222, endPoint x: 332, endPoint y: 218, distance: 4.3
click at [334, 221] on body "[PERSON_NAME][EMAIL_ADDRESS][DOMAIN_NAME] Settings Build Automations Crew Studio" at bounding box center [535, 267] width 1070 height 534
click at [178, 108] on link "Enterprise Content Marketing Crew" at bounding box center [149, 110] width 91 height 7
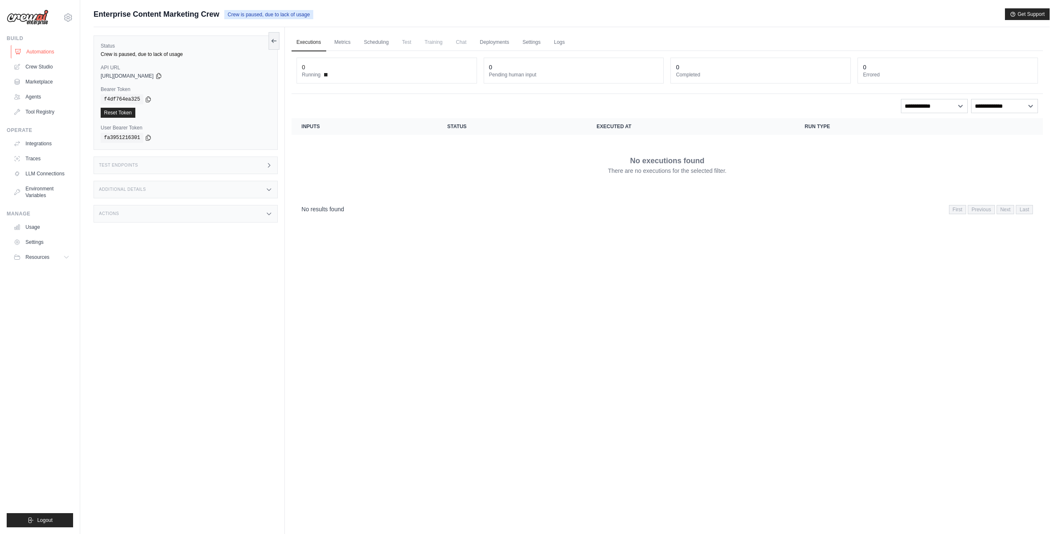
click at [51, 46] on link "Automations" at bounding box center [42, 51] width 63 height 13
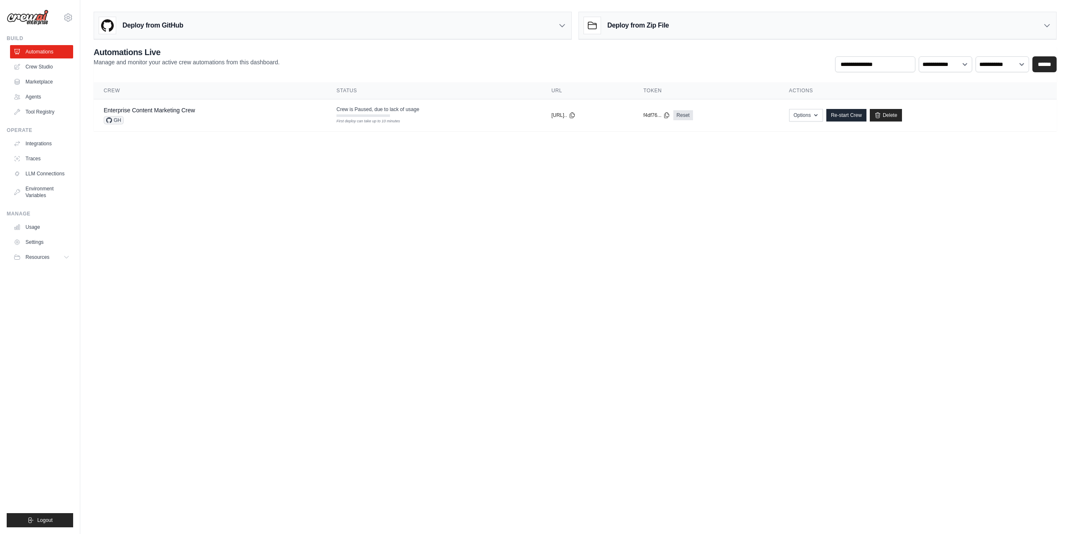
click at [52, 15] on div "vladimir@zazadigital.com Settings" at bounding box center [40, 13] width 66 height 27
click at [42, 17] on img at bounding box center [28, 18] width 42 height 16
click at [76, 14] on div "vladimir@zazadigital.com Settings Build Automations Crew Studio Marketplace" at bounding box center [40, 267] width 80 height 534
click at [63, 18] on icon at bounding box center [68, 18] width 10 height 10
click at [133, 156] on body "vladimir@zazadigital.com Settings Build Automations Crew Studio" at bounding box center [535, 267] width 1070 height 534
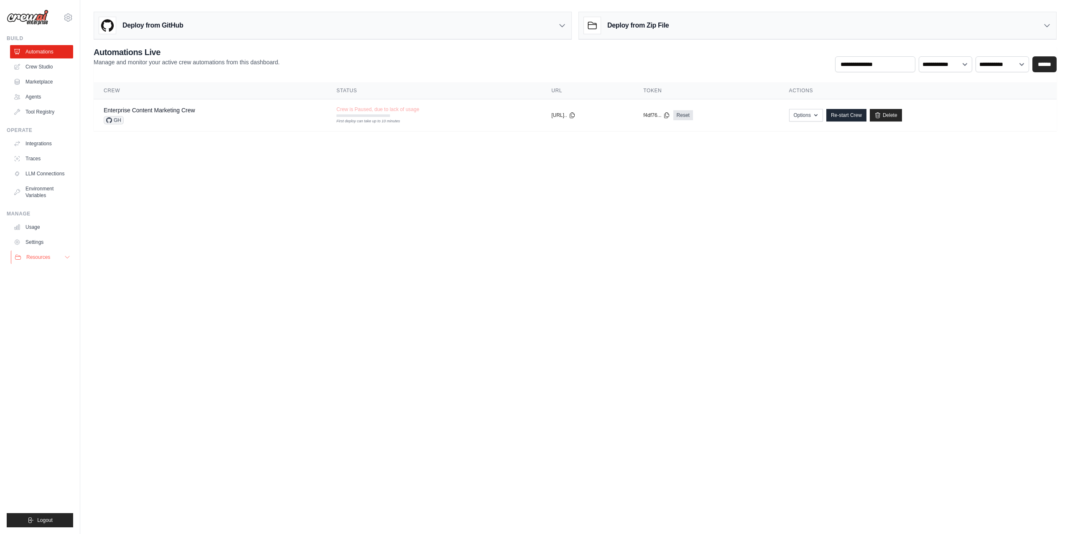
click at [71, 255] on button "Resources" at bounding box center [42, 257] width 63 height 13
click at [47, 308] on link "Video Tutorials" at bounding box center [45, 312] width 58 height 12
click at [49, 67] on link "Crew Studio" at bounding box center [42, 66] width 63 height 13
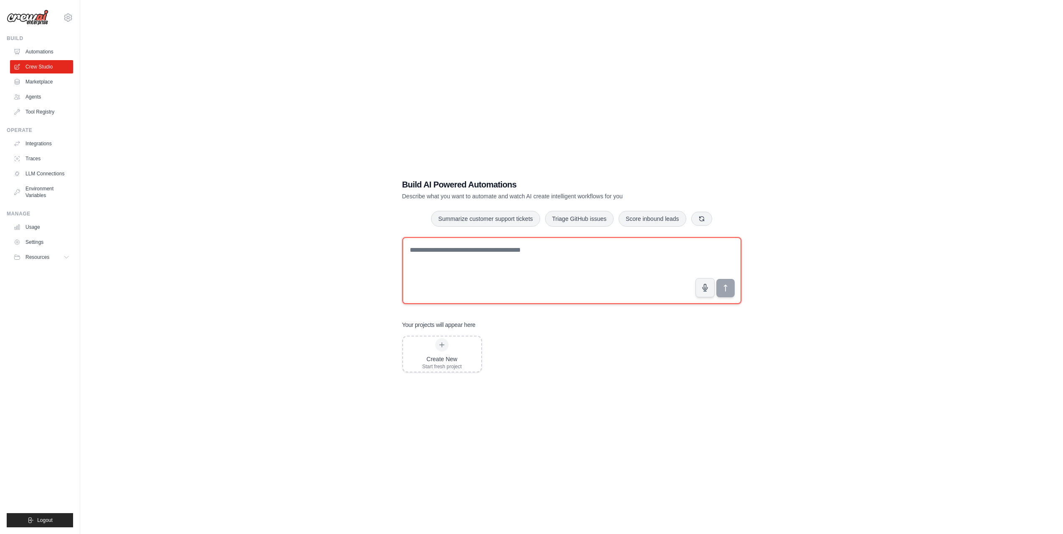
click at [457, 254] on textarea at bounding box center [571, 270] width 339 height 67
